Goal: Task Accomplishment & Management: Manage account settings

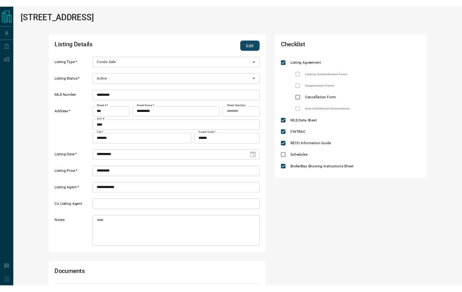
scroll to position [162, 0]
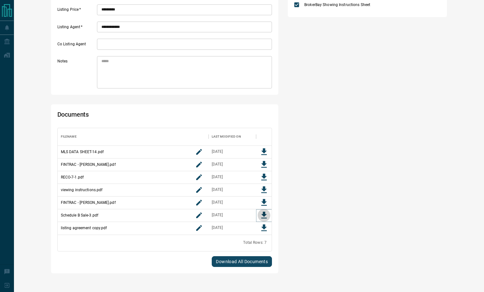
click at [265, 213] on icon "Download File" at bounding box center [264, 215] width 6 height 7
click at [265, 203] on icon "Download File" at bounding box center [264, 202] width 6 height 7
click at [265, 164] on icon "Download File" at bounding box center [264, 164] width 6 height 7
drag, startPoint x: 265, startPoint y: 178, endPoint x: 264, endPoint y: 184, distance: 5.4
click at [264, 178] on icon "Download File" at bounding box center [264, 178] width 10 height 10
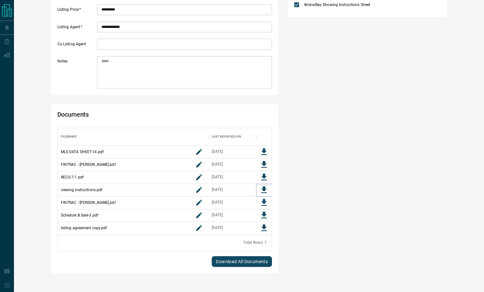
click at [263, 193] on icon "Download File" at bounding box center [264, 189] width 6 height 7
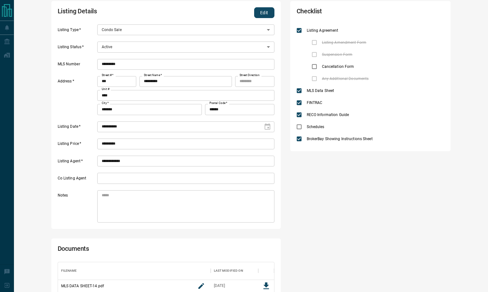
scroll to position [0, 0]
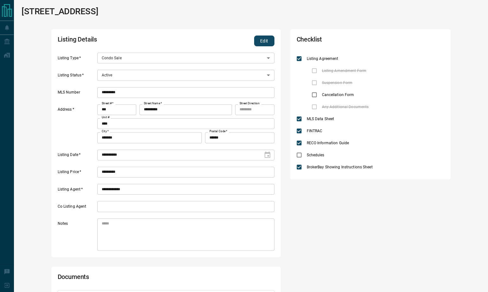
click at [260, 41] on button "Edit" at bounding box center [264, 41] width 20 height 11
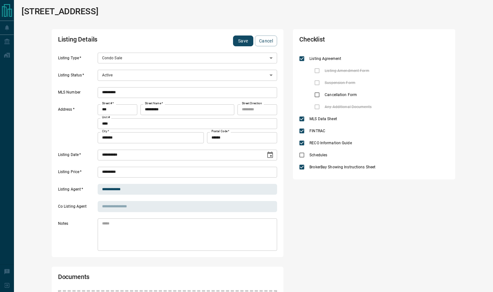
click at [171, 72] on body "**********" at bounding box center [246, 259] width 493 height 518
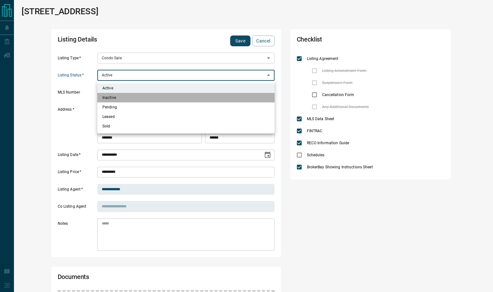
drag, startPoint x: 144, startPoint y: 97, endPoint x: 192, endPoint y: 85, distance: 48.7
click at [144, 97] on li "Inactive" at bounding box center [185, 98] width 177 height 10
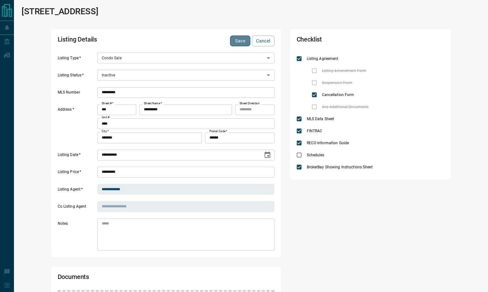
click at [249, 42] on button "Save" at bounding box center [240, 41] width 20 height 11
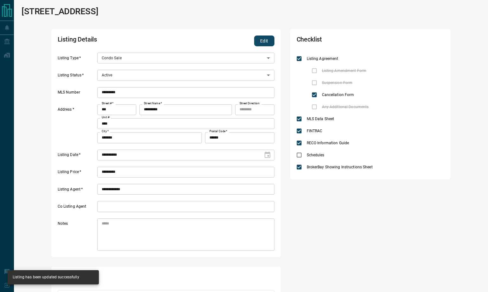
type input "*"
drag, startPoint x: 265, startPoint y: 41, endPoint x: 265, endPoint y: 51, distance: 10.2
click at [265, 41] on button "Edit" at bounding box center [264, 41] width 20 height 11
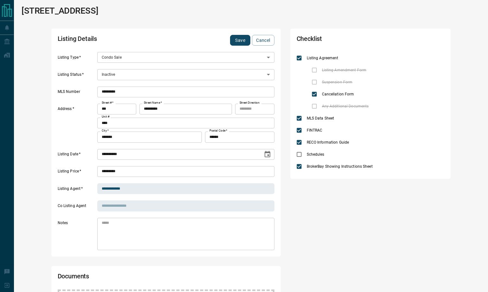
scroll to position [0, 0]
click at [244, 44] on button "Save" at bounding box center [240, 41] width 20 height 11
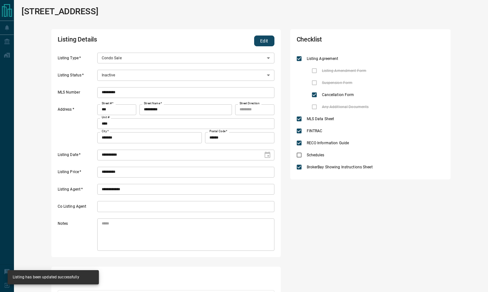
scroll to position [127, 212]
